Goal: Use online tool/utility: Utilize a website feature to perform a specific function

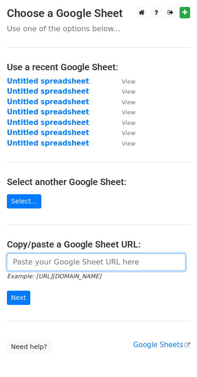
click at [38, 259] on input "url" at bounding box center [96, 261] width 179 height 17
paste input "[URL][DOMAIN_NAME]"
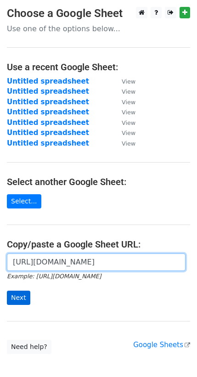
type input "[URL][DOMAIN_NAME]"
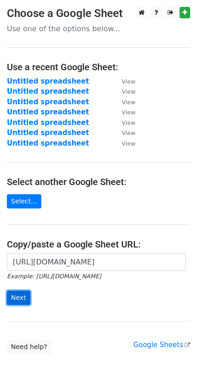
click at [19, 291] on input "Next" at bounding box center [18, 298] width 23 height 14
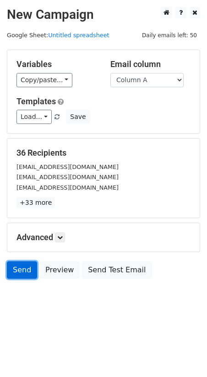
click at [11, 261] on link "Send" at bounding box center [22, 269] width 30 height 17
